Goal: Find specific page/section: Find specific page/section

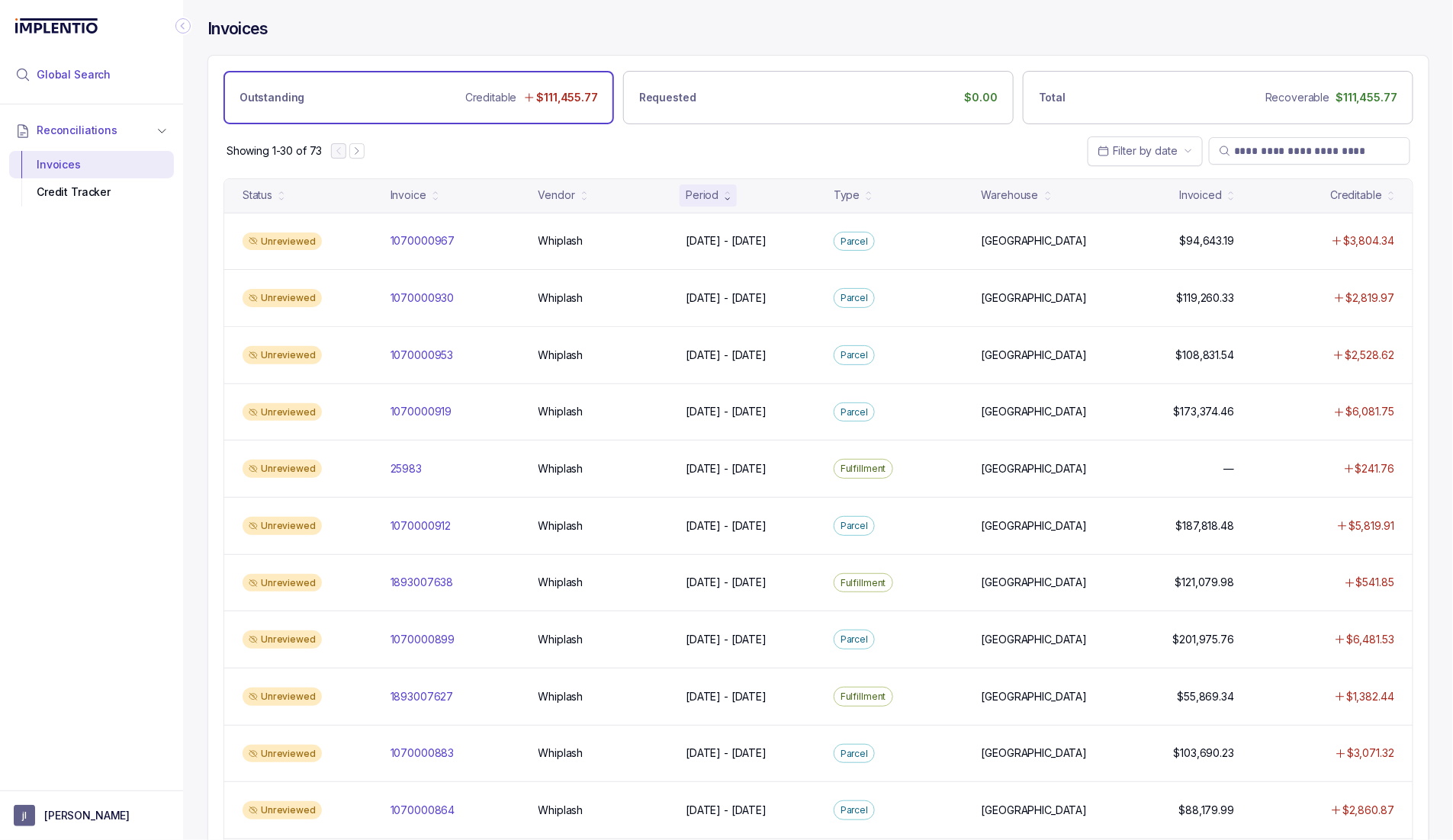
click at [92, 84] on li "Global Search" at bounding box center [91, 74] width 165 height 34
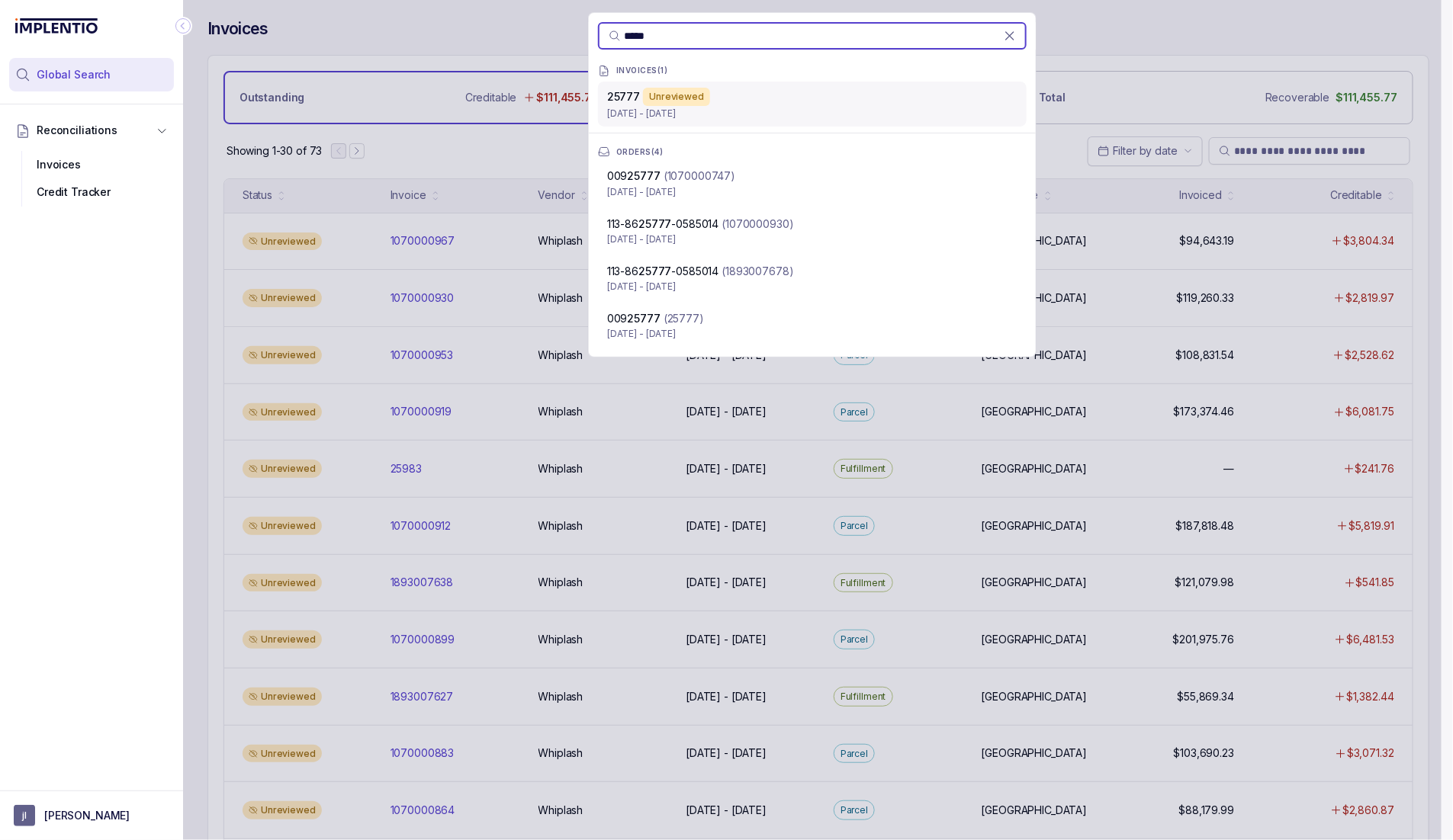
type input "*****"
click at [632, 103] on p "25777" at bounding box center [623, 96] width 33 height 15
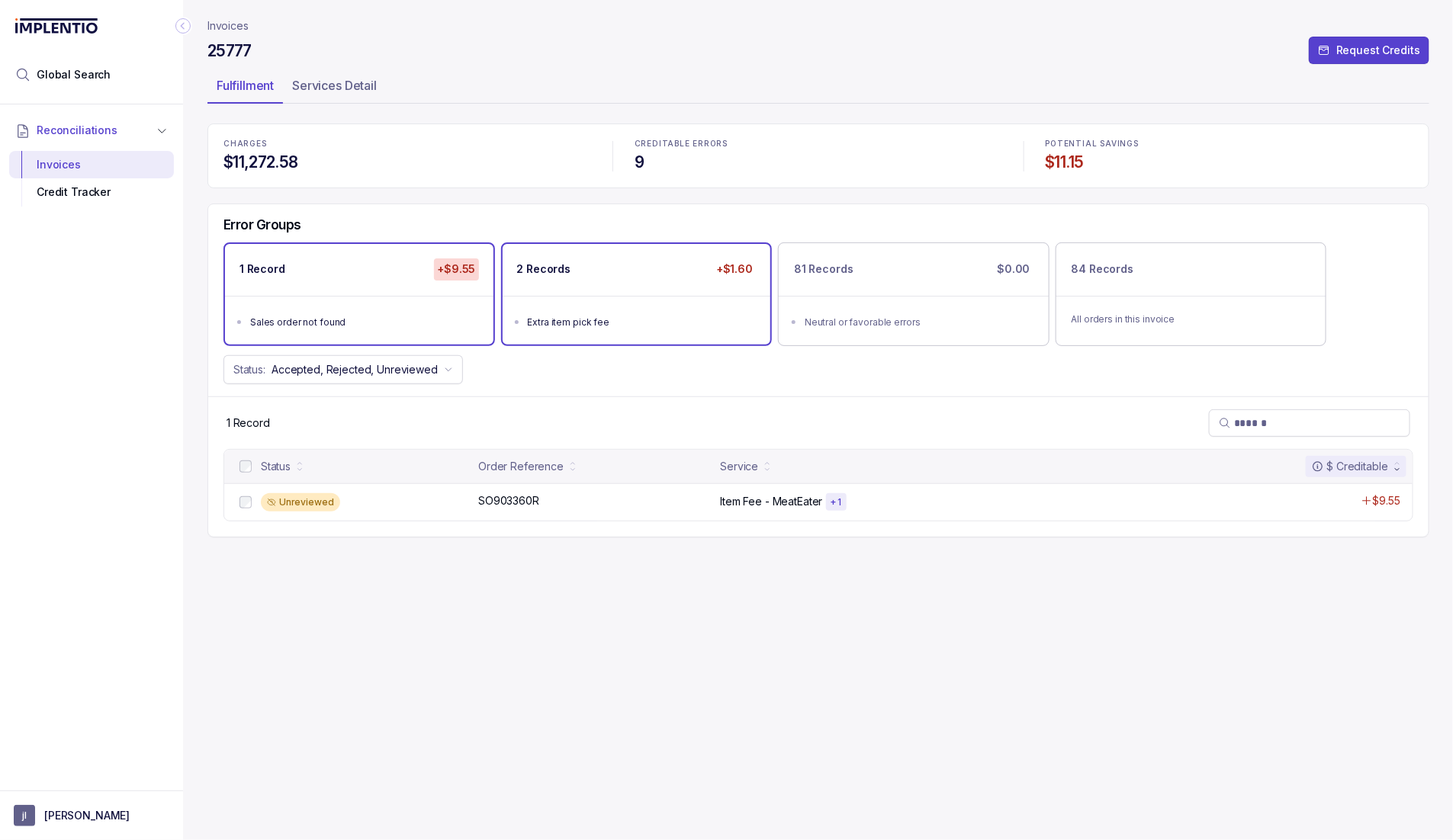
click at [717, 293] on div "2 Records +$1.60" at bounding box center [637, 270] width 269 height 52
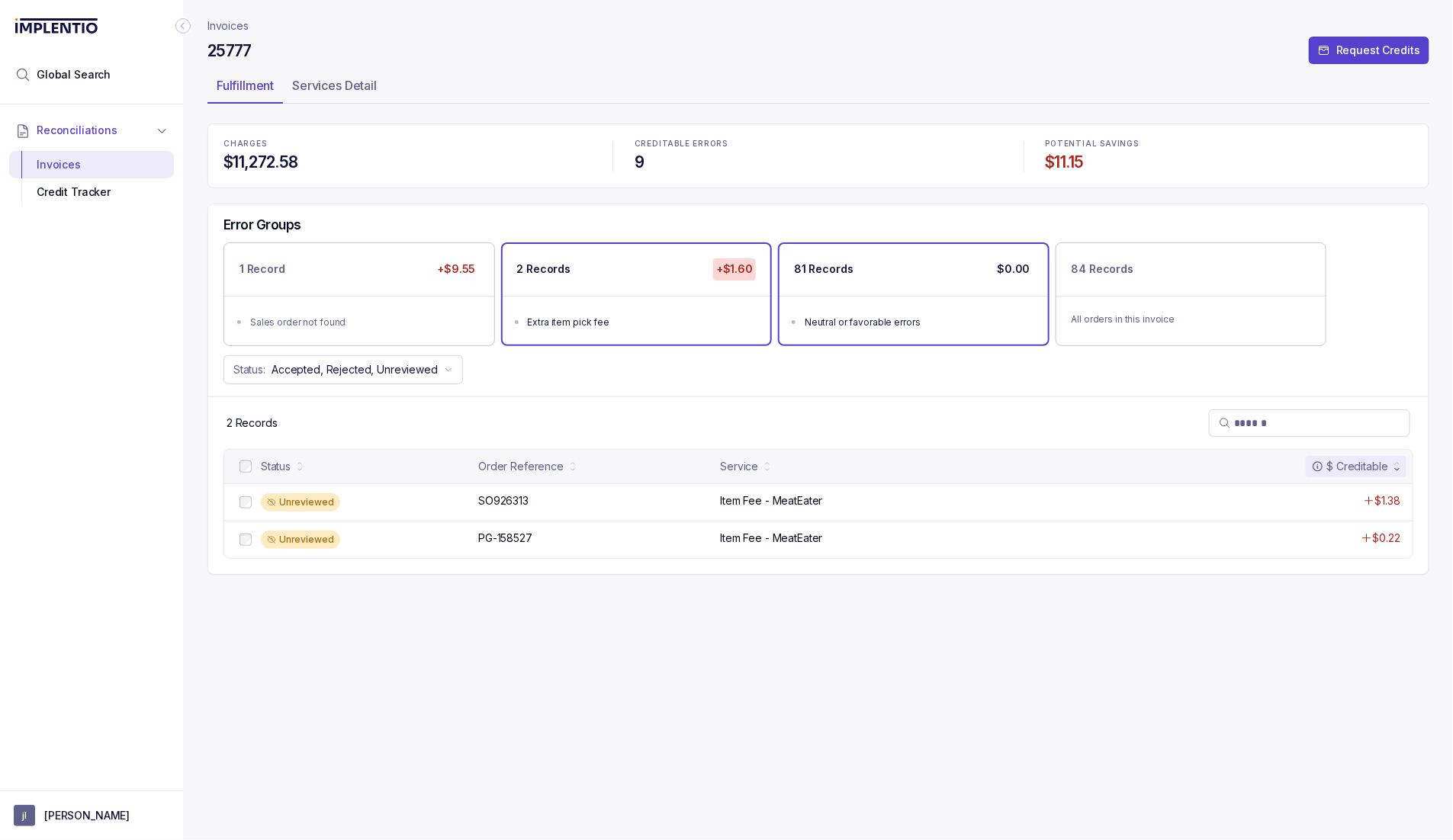
click at [930, 315] on div "Neutral or favorable errors" at bounding box center [917, 322] width 227 height 15
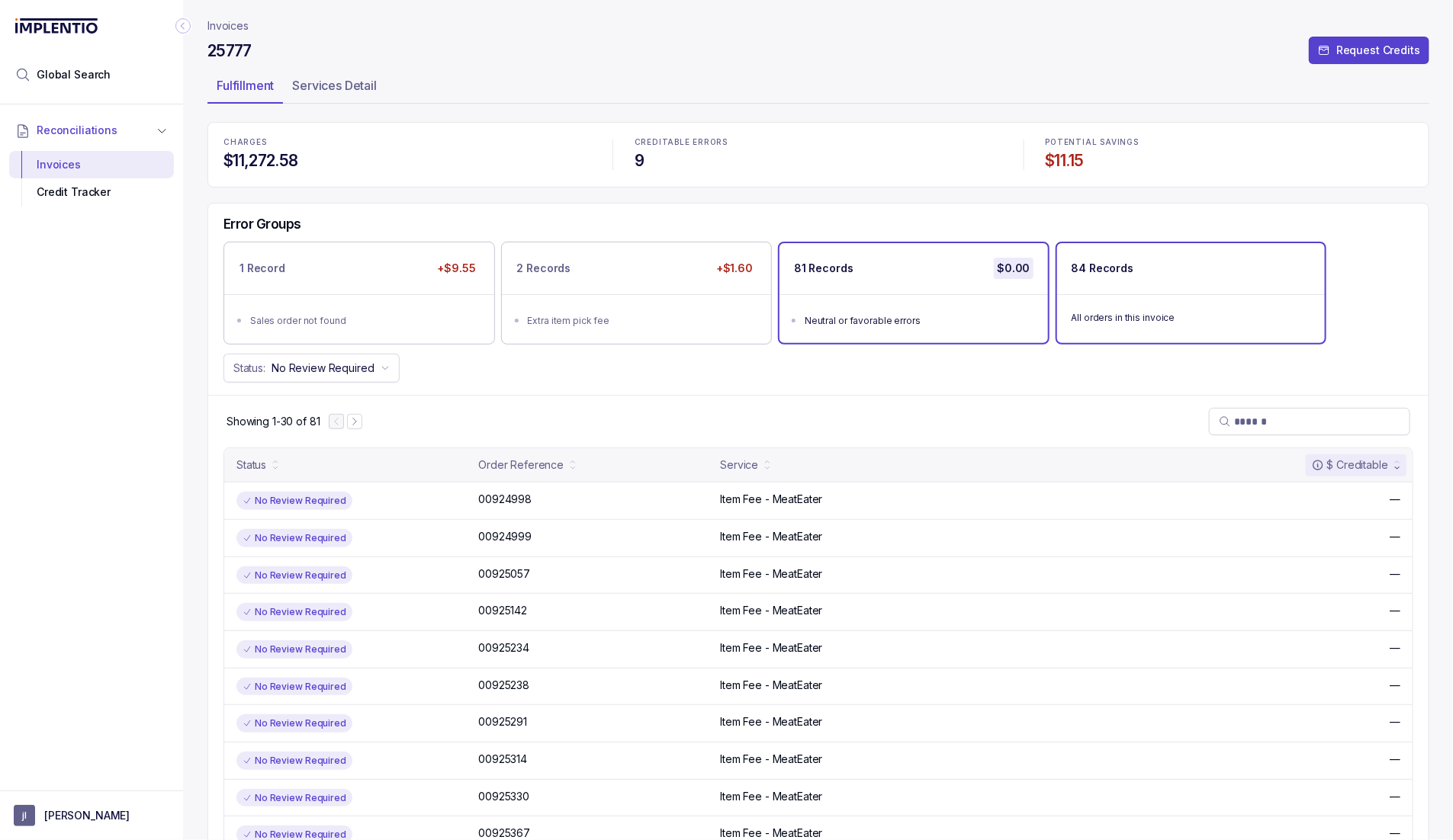
click at [1121, 307] on div "All orders in this invoice" at bounding box center [1191, 317] width 269 height 46
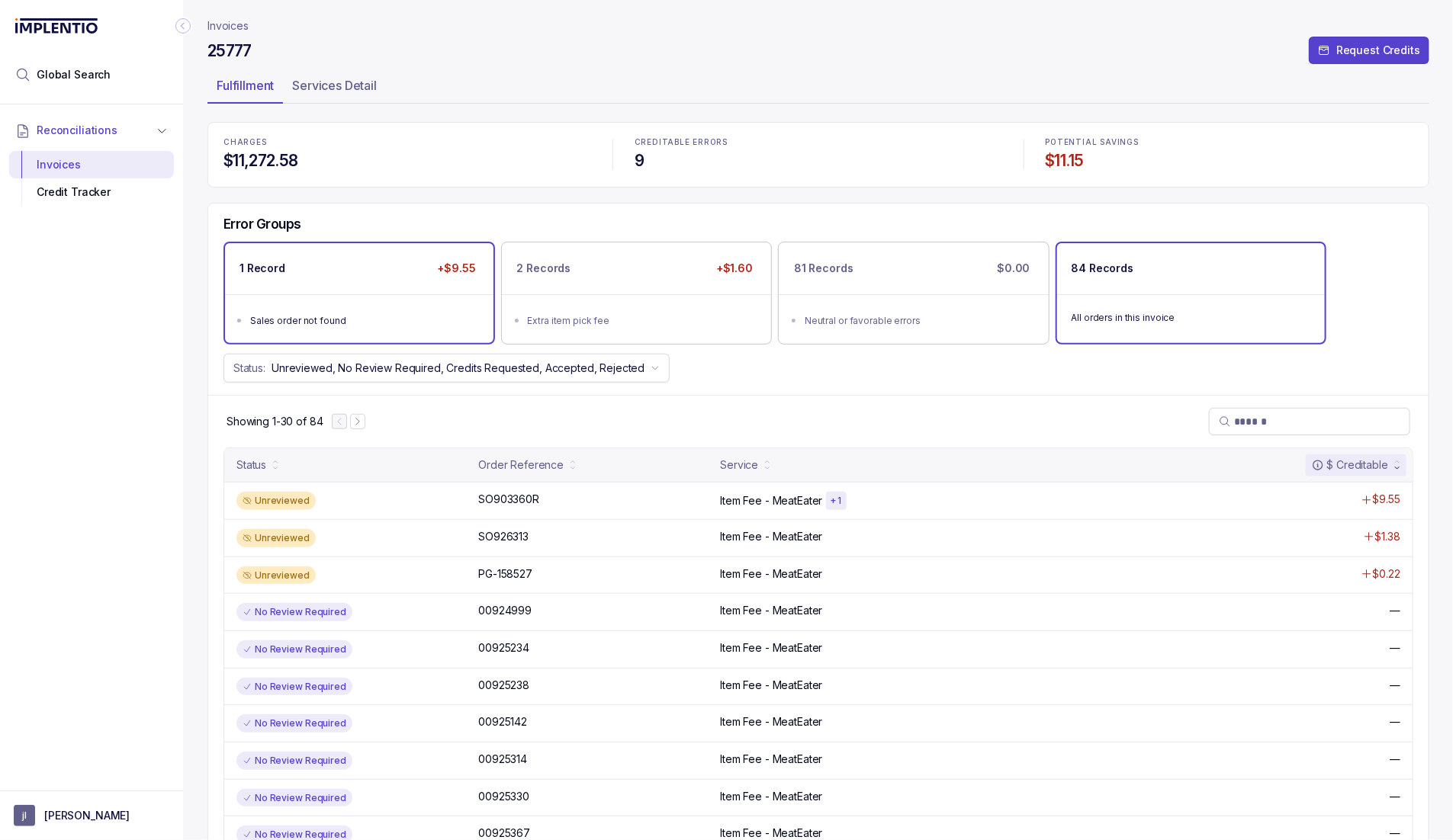
click at [267, 295] on ul "Sales order not found" at bounding box center [359, 318] width 269 height 49
